Goal: Find specific page/section: Find specific page/section

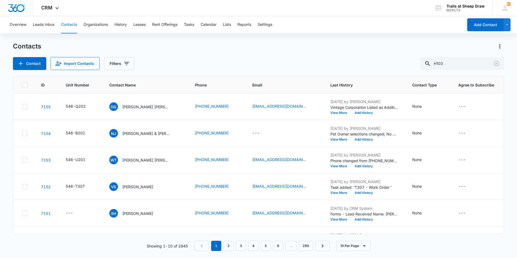
type input "H103"
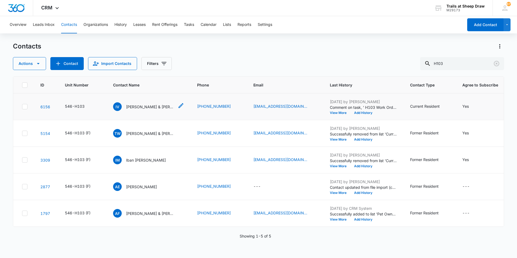
click at [132, 108] on p "[PERSON_NAME] & [PERSON_NAME]" at bounding box center [150, 107] width 49 height 6
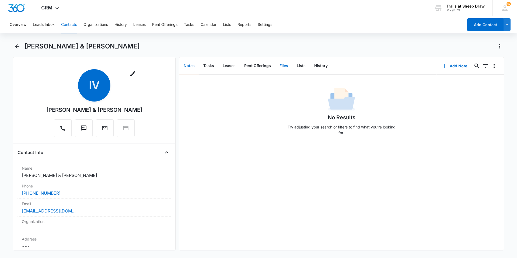
click at [284, 64] on button "Files" at bounding box center [283, 66] width 17 height 17
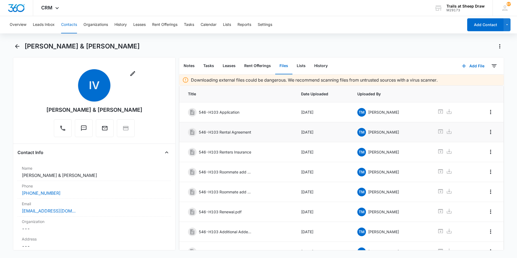
click at [441, 131] on div at bounding box center [451, 132] width 26 height 8
click at [439, 132] on icon at bounding box center [441, 131] width 5 height 4
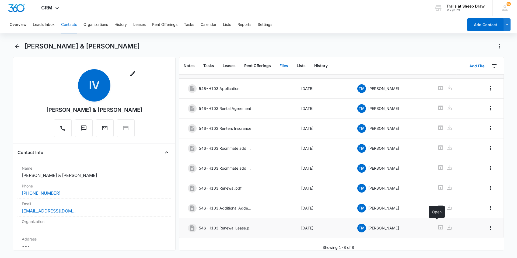
click at [439, 225] on icon at bounding box center [441, 227] width 5 height 4
click at [15, 45] on icon "Back" at bounding box center [17, 46] width 6 height 6
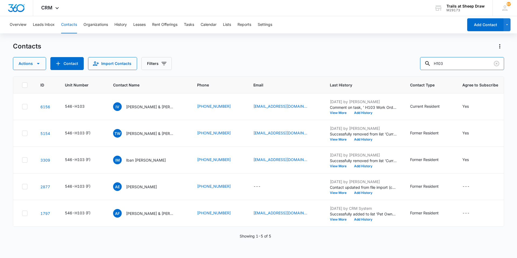
drag, startPoint x: 458, startPoint y: 64, endPoint x: 384, endPoint y: 78, distance: 74.9
click at [384, 78] on div "Contacts Actions Contact Import Contacts Filters H103 ID Unit Number Contact Na…" at bounding box center [259, 150] width 492 height 216
type input "D202"
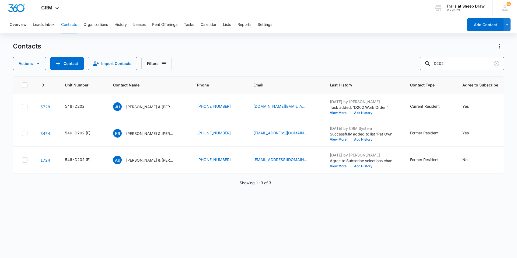
drag, startPoint x: 456, startPoint y: 65, endPoint x: 406, endPoint y: 70, distance: 49.8
click at [409, 70] on div "Actions Contact Import Contacts Filters D202" at bounding box center [259, 63] width 492 height 13
paste input "text"
paste input "A"
drag, startPoint x: 480, startPoint y: 61, endPoint x: 436, endPoint y: 64, distance: 44.8
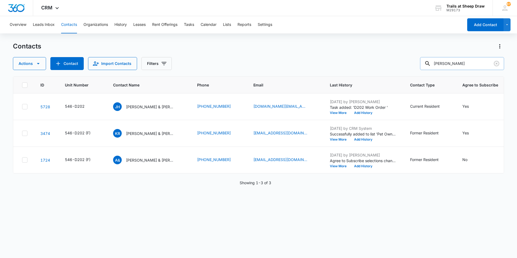
click at [436, 64] on div "[PERSON_NAME]" at bounding box center [462, 63] width 84 height 13
type input "[PERSON_NAME]"
drag, startPoint x: 477, startPoint y: 64, endPoint x: 437, endPoint y: 67, distance: 39.4
click at [437, 67] on div "[PERSON_NAME]" at bounding box center [462, 63] width 84 height 13
